Goal: Information Seeking & Learning: Learn about a topic

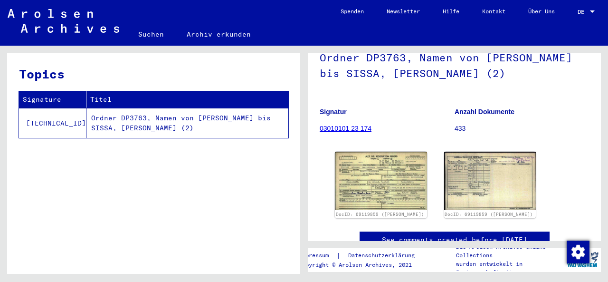
scroll to position [132, 0]
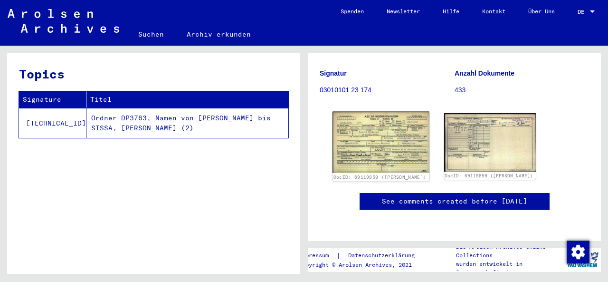
click at [369, 153] on img at bounding box center [381, 142] width 96 height 61
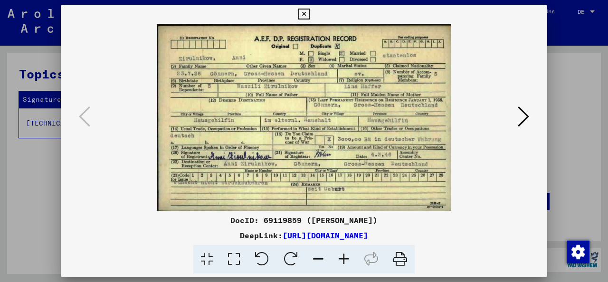
click at [346, 265] on icon at bounding box center [344, 259] width 26 height 29
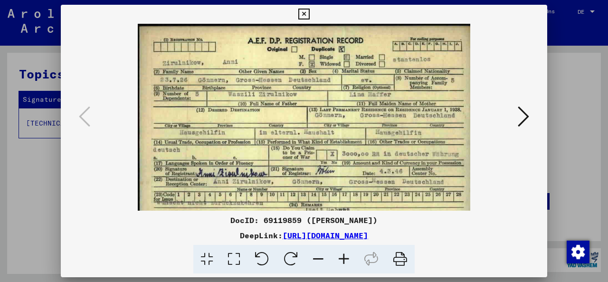
click at [314, 258] on icon at bounding box center [319, 259] width 26 height 29
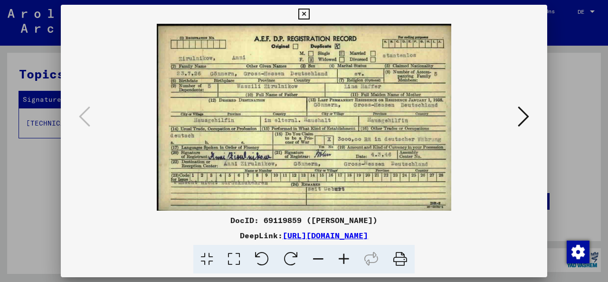
scroll to position [0, 0]
drag, startPoint x: 269, startPoint y: 110, endPoint x: 18, endPoint y: 302, distance: 316.3
drag, startPoint x: 392, startPoint y: 119, endPoint x: 540, endPoint y: 214, distance: 175.8
click at [280, 98] on img at bounding box center [304, 117] width 295 height 187
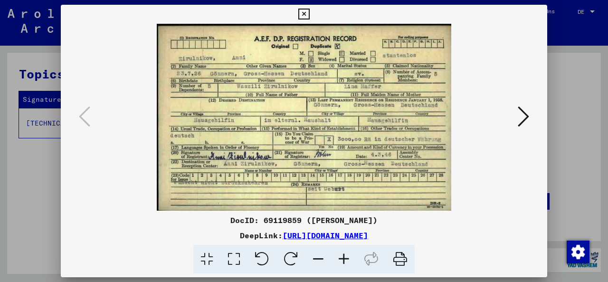
click at [280, 98] on img at bounding box center [304, 117] width 295 height 187
click at [578, 253] on img "button" at bounding box center [578, 251] width 23 height 23
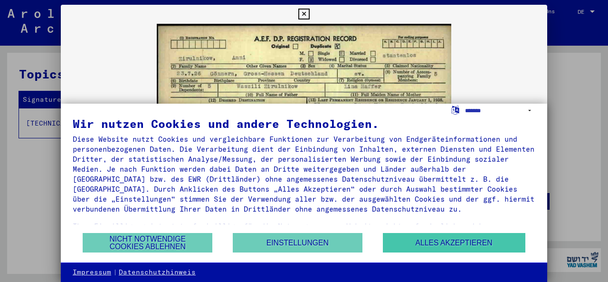
click at [457, 240] on button "Alles akzeptieren" at bounding box center [454, 242] width 143 height 19
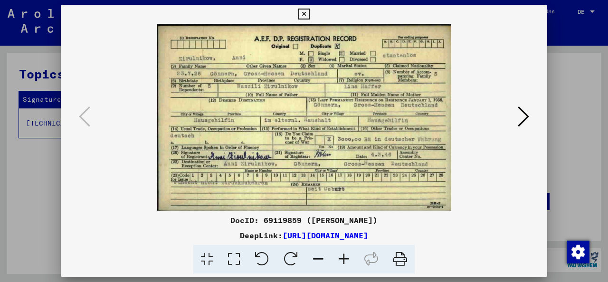
click at [230, 265] on icon at bounding box center [233, 259] width 27 height 29
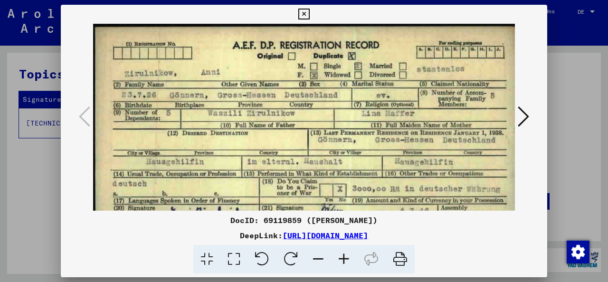
click at [230, 265] on icon at bounding box center [233, 259] width 27 height 29
click at [291, 252] on icon at bounding box center [291, 259] width 29 height 29
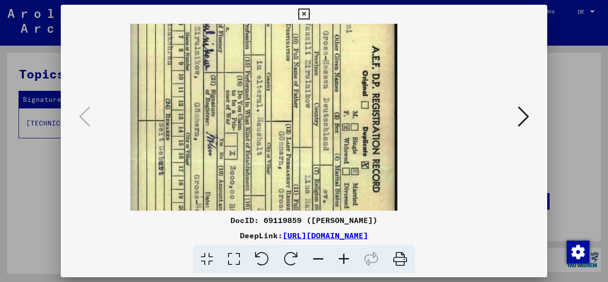
click at [268, 259] on icon at bounding box center [262, 259] width 29 height 29
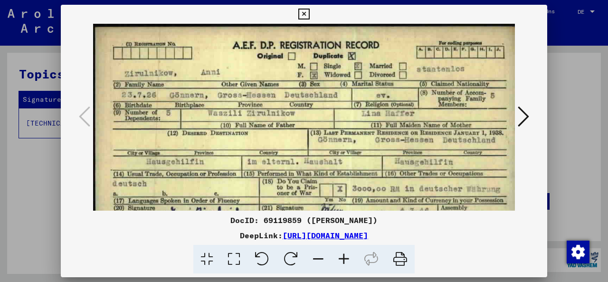
click at [287, 112] on img at bounding box center [304, 157] width 422 height 267
click at [291, 258] on icon at bounding box center [291, 259] width 29 height 29
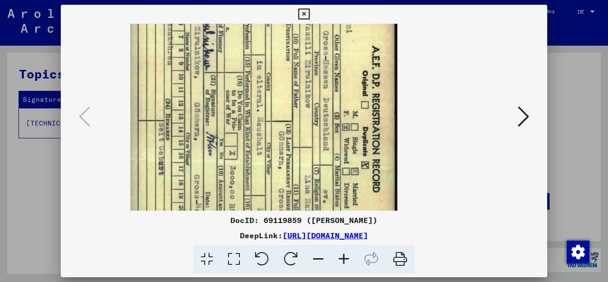
click at [258, 258] on icon at bounding box center [262, 259] width 29 height 29
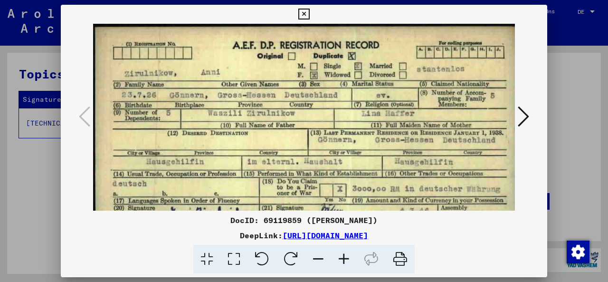
click at [343, 258] on icon at bounding box center [344, 259] width 26 height 29
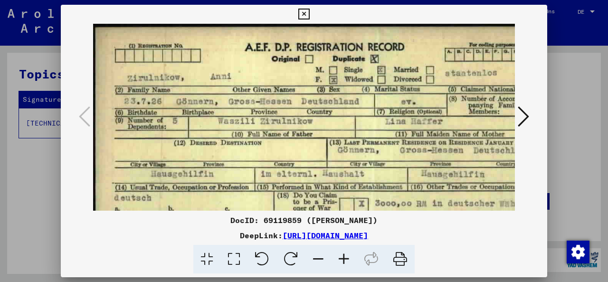
click at [320, 255] on icon at bounding box center [319, 259] width 26 height 29
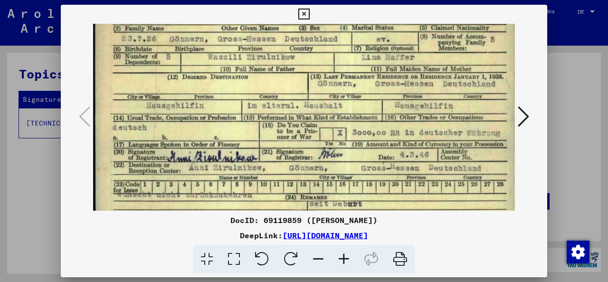
scroll to position [80, 0]
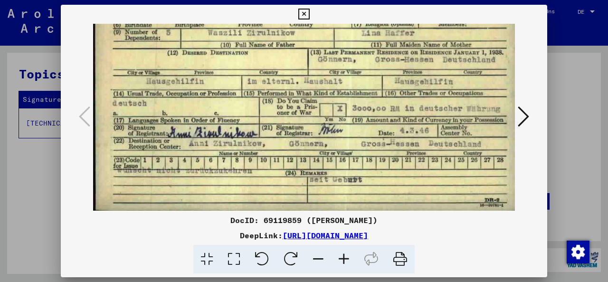
drag, startPoint x: 188, startPoint y: 63, endPoint x: 402, endPoint y: -50, distance: 242.3
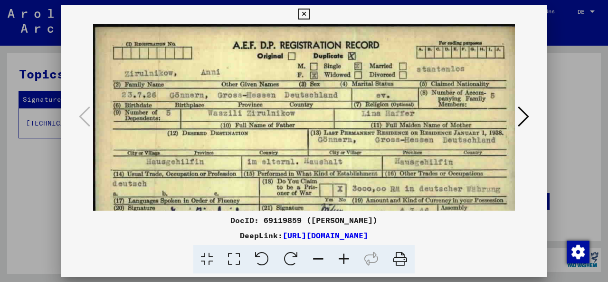
drag, startPoint x: 373, startPoint y: 151, endPoint x: 325, endPoint y: 330, distance: 185.0
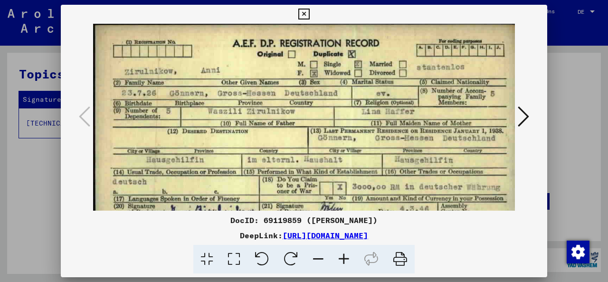
scroll to position [3, 0]
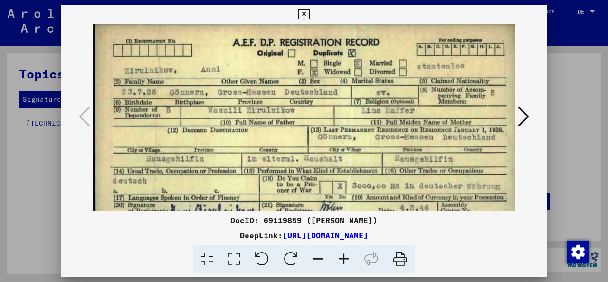
drag, startPoint x: 213, startPoint y: 140, endPoint x: 314, endPoint y: 137, distance: 100.3
click at [314, 137] on img at bounding box center [303, 154] width 421 height 267
click at [189, 65] on img at bounding box center [303, 154] width 421 height 267
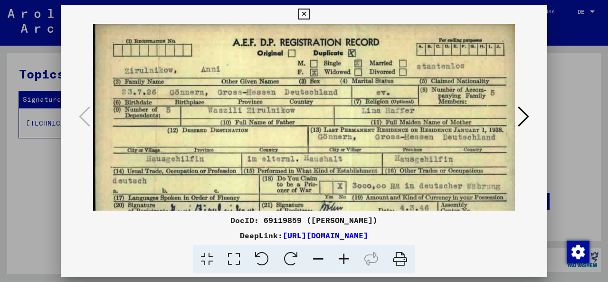
click at [228, 264] on icon at bounding box center [233, 259] width 27 height 29
click at [233, 254] on icon at bounding box center [233, 259] width 27 height 29
click at [309, 11] on icon at bounding box center [303, 14] width 11 height 11
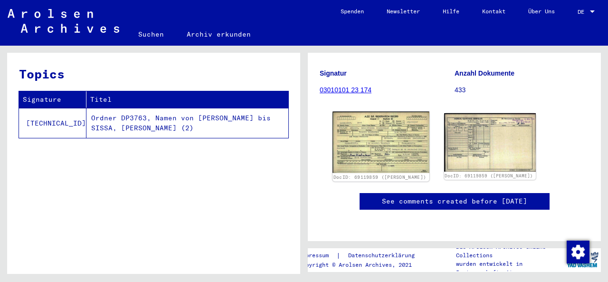
click at [344, 115] on img at bounding box center [381, 142] width 96 height 61
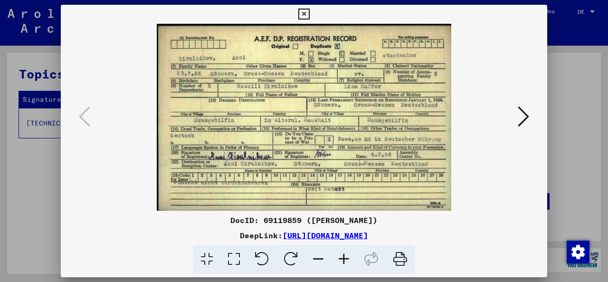
click at [231, 267] on icon at bounding box center [233, 259] width 27 height 29
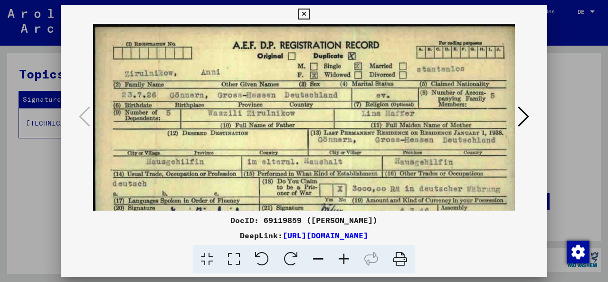
click at [231, 267] on icon at bounding box center [233, 259] width 27 height 29
click at [237, 240] on div "DeepLink: [URL][DOMAIN_NAME]" at bounding box center [304, 234] width 487 height 11
click at [283, 234] on link "[URL][DOMAIN_NAME]" at bounding box center [326, 235] width 86 height 10
